Goal: Task Accomplishment & Management: Complete application form

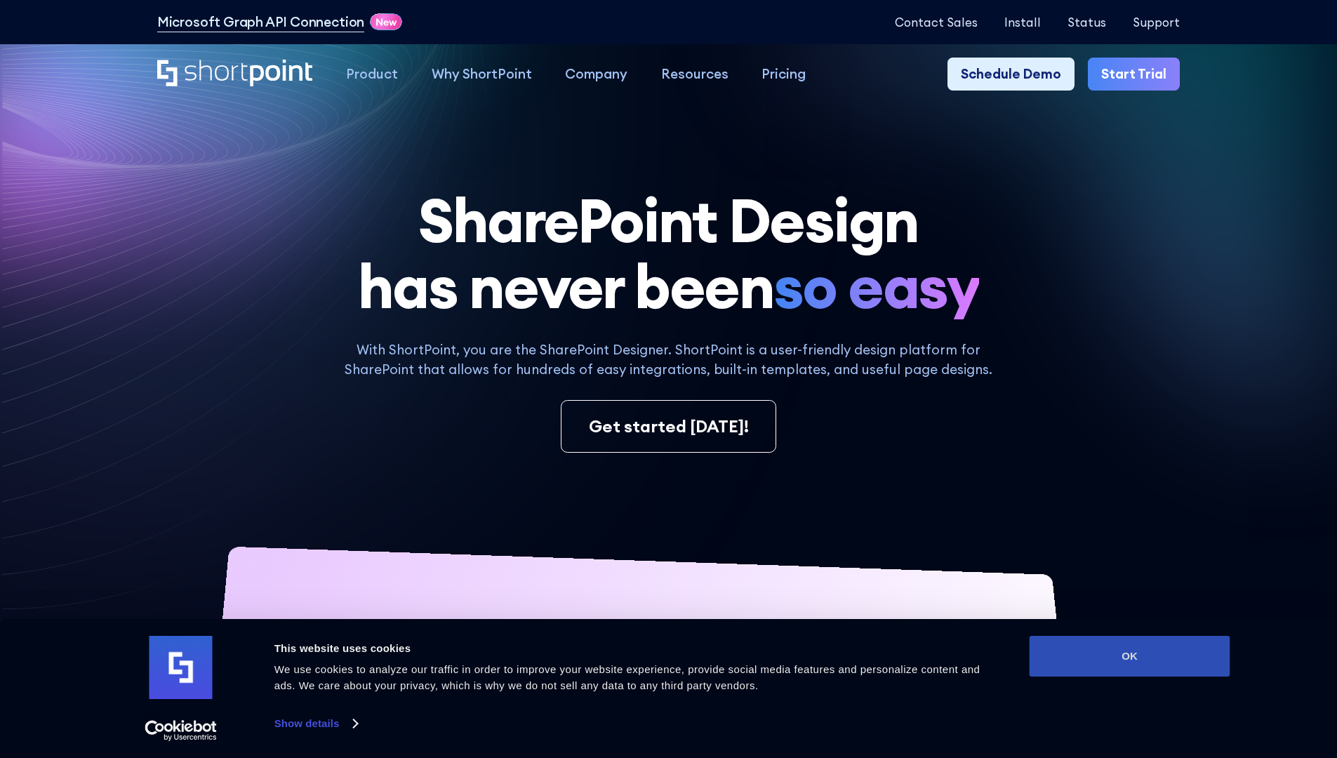
click at [1130, 656] on button "OK" at bounding box center [1130, 656] width 201 height 41
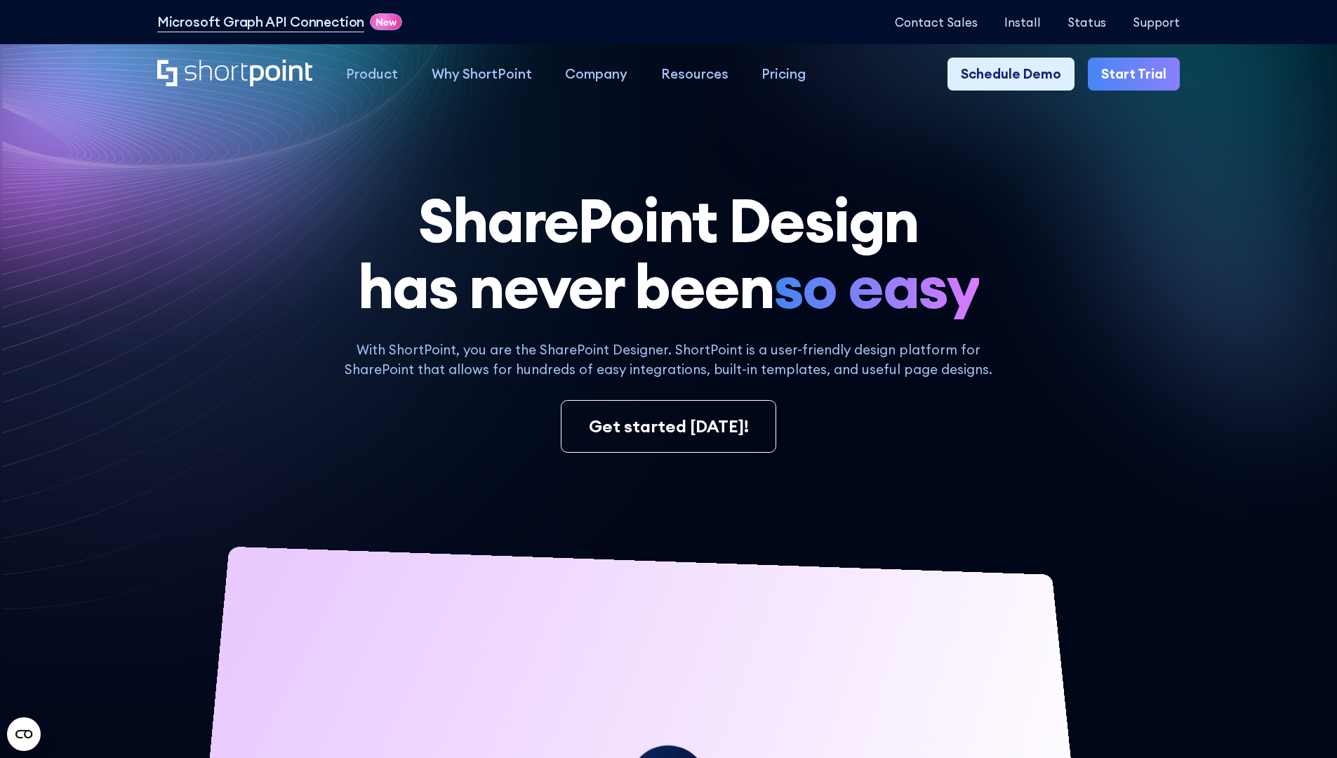
click at [1139, 74] on link "Start Trial" at bounding box center [1134, 75] width 92 height 34
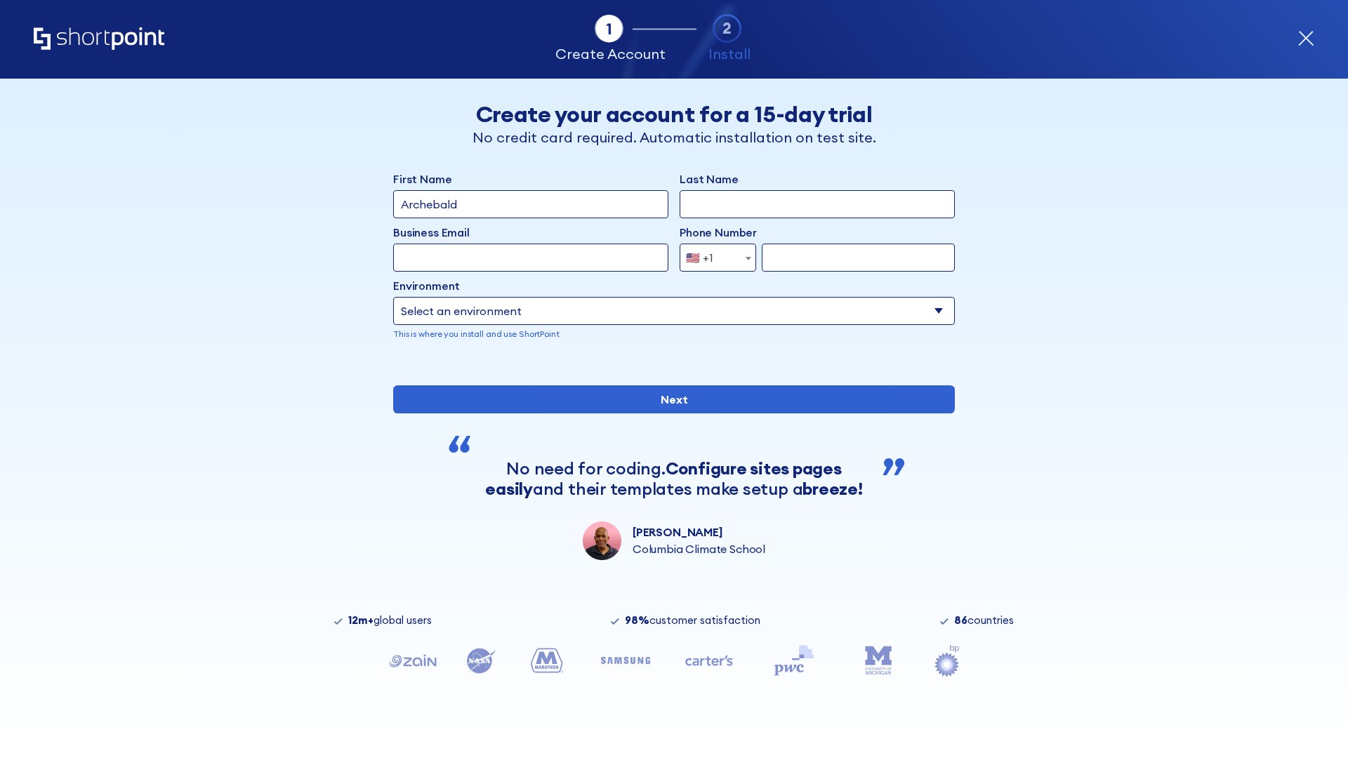
type input "Archebald"
type input "Berkuskv"
type input "2125556789"
select select "Microsoft 365"
type input "2125556789"
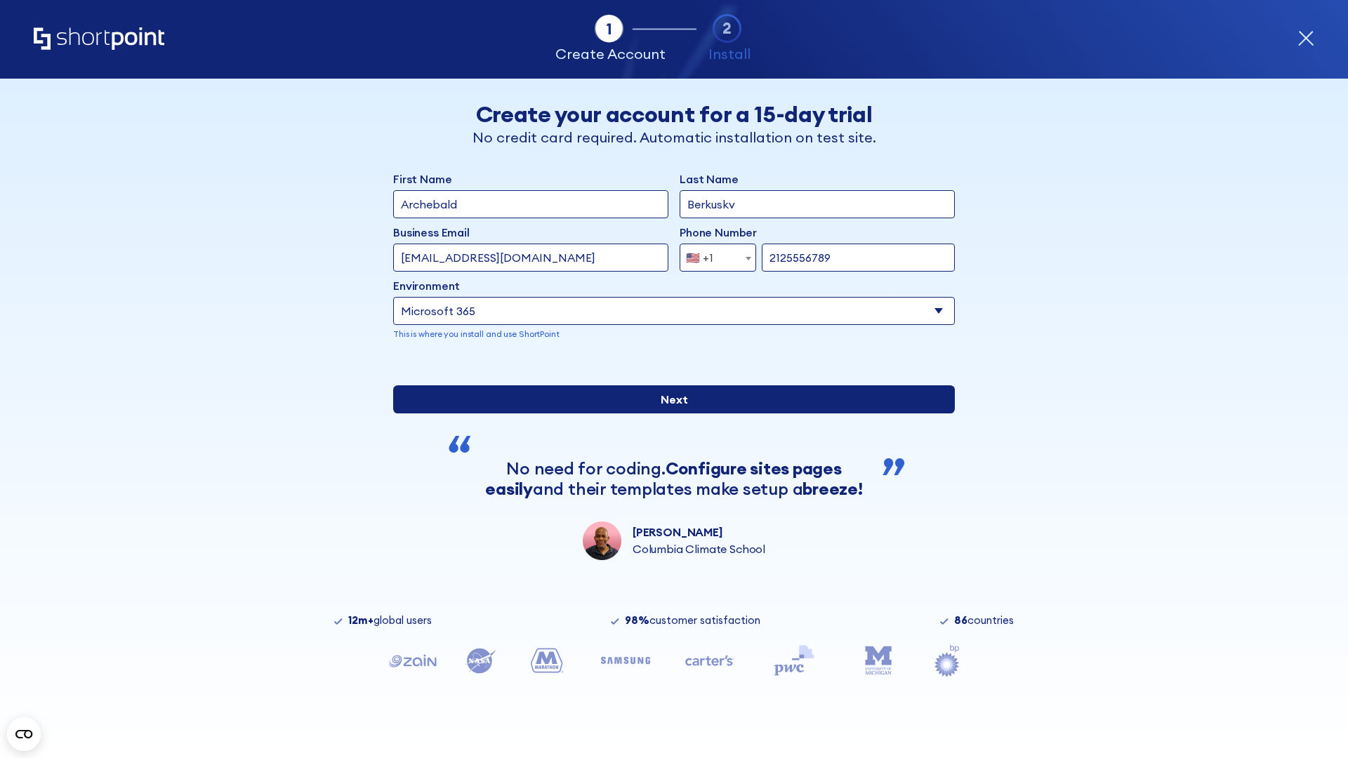
scroll to position [4, 0]
click at [668, 413] on input "Next" at bounding box center [674, 399] width 562 height 28
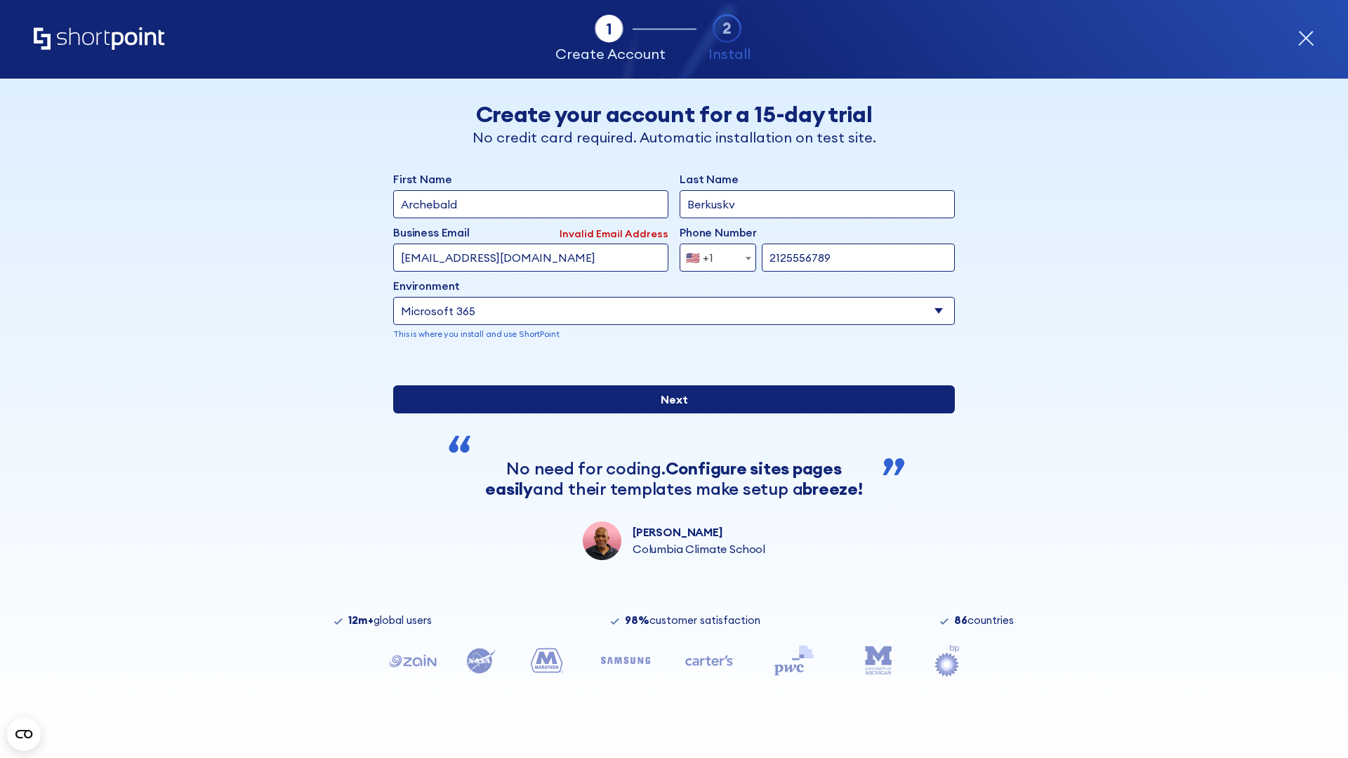
click at [668, 413] on input "Next" at bounding box center [674, 399] width 562 height 28
type input "test@shortpoint.com"
click at [668, 413] on input "Next" at bounding box center [674, 399] width 562 height 28
